Goal: Transaction & Acquisition: Purchase product/service

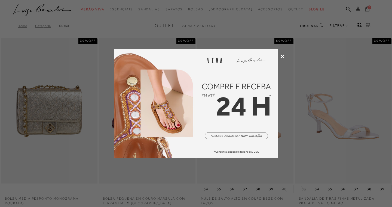
type input "[EMAIL_ADDRESS][DOMAIN_NAME]"
click at [283, 56] on icon at bounding box center [283, 56] width 4 height 4
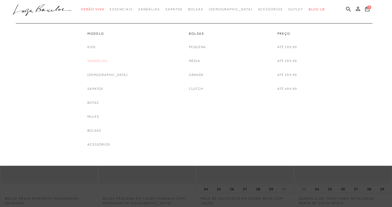
click at [108, 60] on link "Sandálias" at bounding box center [97, 61] width 20 height 6
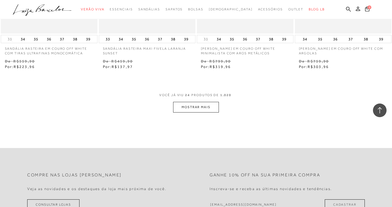
scroll to position [1087, 0]
click at [190, 108] on button "MOSTRAR MAIS" at bounding box center [196, 106] width 46 height 11
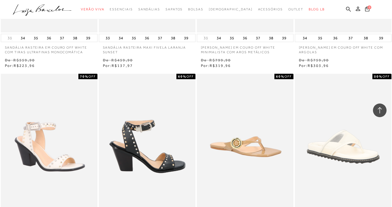
scroll to position [0, 0]
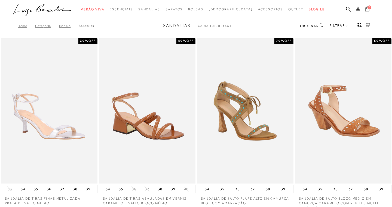
click at [341, 25] on link "FILTRAR" at bounding box center [339, 25] width 19 height 4
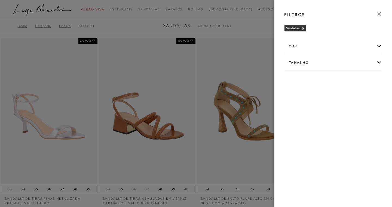
click at [325, 44] on div "cor" at bounding box center [334, 46] width 98 height 14
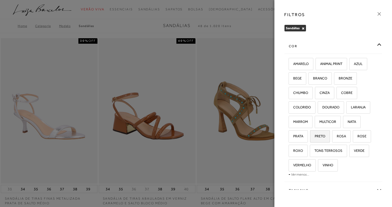
click at [317, 138] on label "PRETO" at bounding box center [320, 136] width 19 height 12
click at [315, 138] on input "PRETO" at bounding box center [312, 136] width 5 height 5
checkbox input "true"
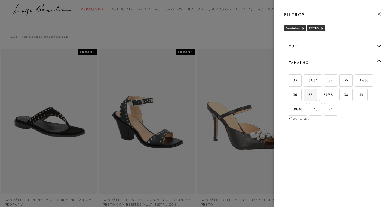
click at [313, 93] on label "37" at bounding box center [310, 95] width 13 height 12
click at [309, 93] on input "37" at bounding box center [305, 95] width 5 height 5
checkbox input "true"
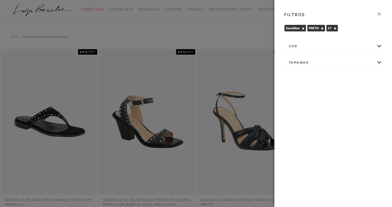
click at [381, 12] on icon at bounding box center [379, 13] width 3 height 3
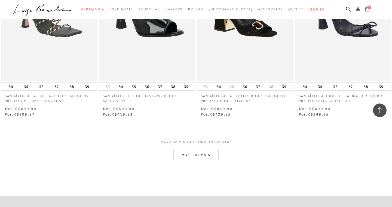
scroll to position [486, 0]
click at [200, 157] on button "MOSTRAR MAIS" at bounding box center [196, 154] width 46 height 11
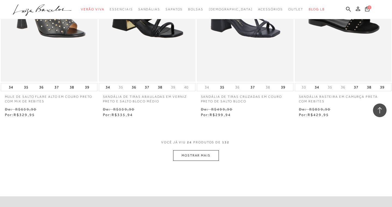
scroll to position [1044, 0]
click at [199, 154] on button "MOSTRAR MAIS" at bounding box center [196, 155] width 46 height 11
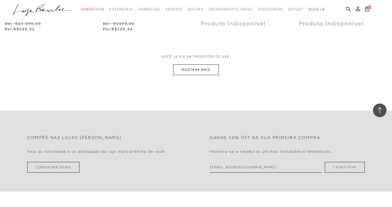
scroll to position [1684, 0]
click at [209, 67] on button "MOSTRAR MAIS" at bounding box center [196, 69] width 46 height 11
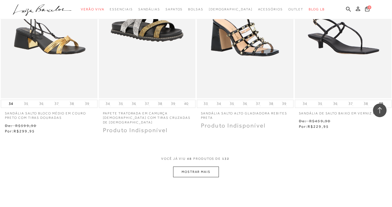
scroll to position [2142, 0]
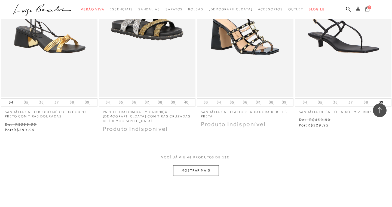
click at [204, 168] on button "MOSTRAR MAIS" at bounding box center [196, 170] width 46 height 11
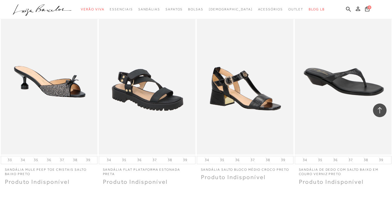
scroll to position [2644, 0]
